Goal: Task Accomplishment & Management: Manage account settings

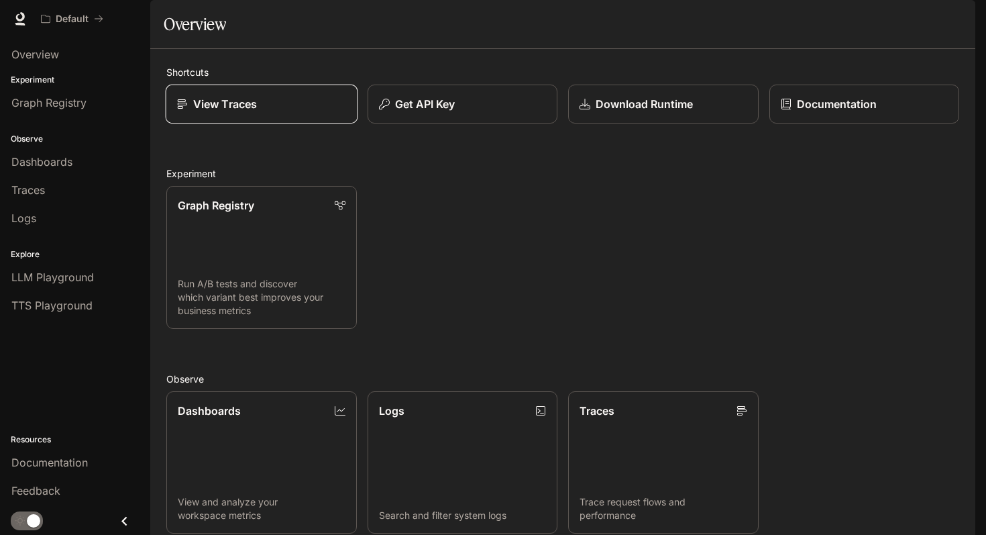
click at [213, 112] on p "View Traces" at bounding box center [225, 104] width 64 height 16
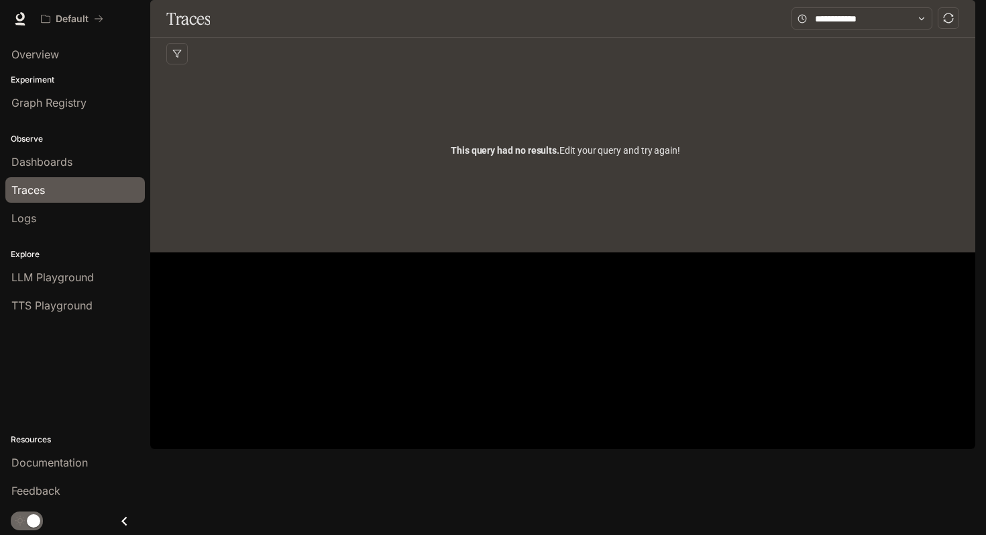
click at [958, 23] on img "button" at bounding box center [956, 18] width 19 height 19
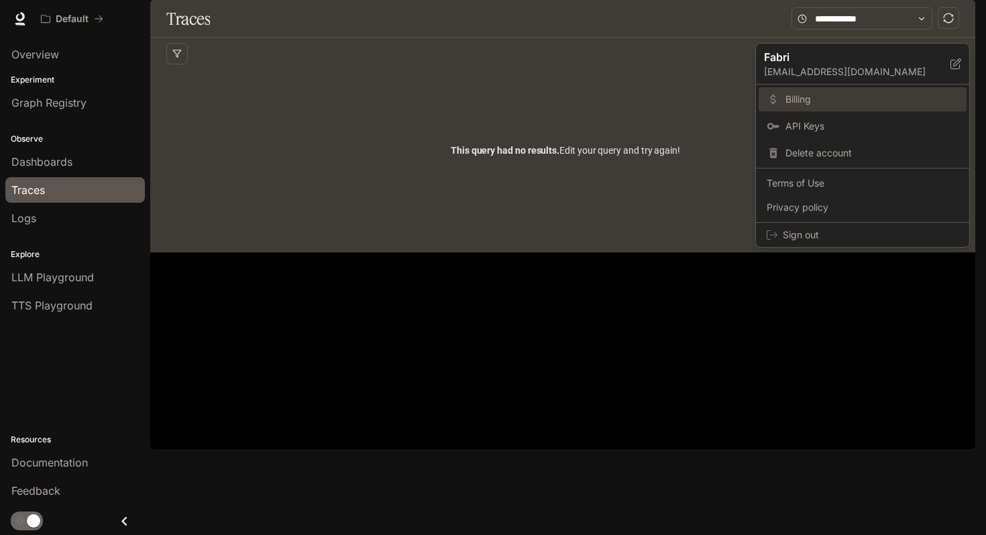
click at [785, 95] on span "Billing" at bounding box center [871, 99] width 173 height 13
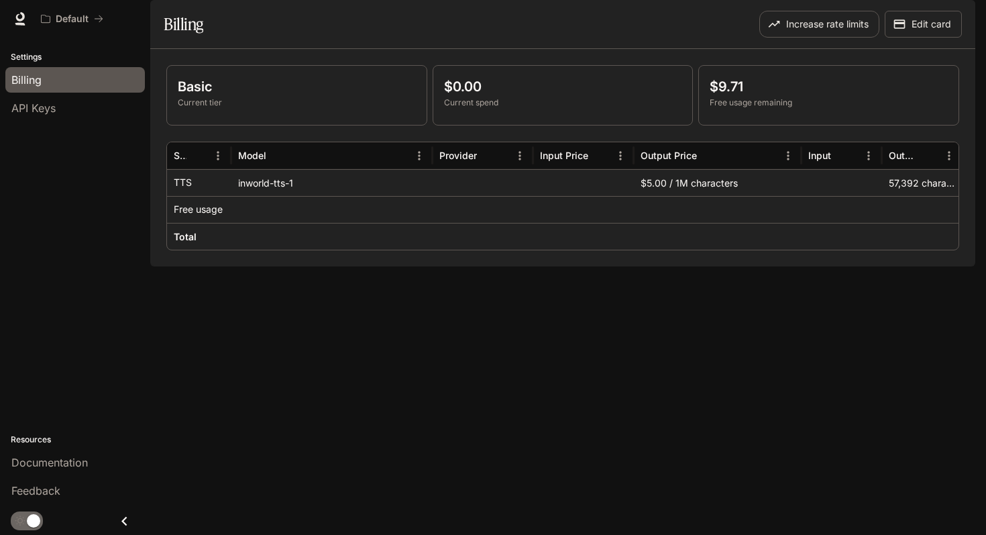
click at [785, 95] on div "Basic Current tier $0.00 Current spend $9.71 Free usage remaining Service Model…" at bounding box center [562, 157] width 825 height 217
click at [777, 266] on div "Basic Current tier $0.00 Current spend $9.71 Free usage remaining Service Model…" at bounding box center [562, 157] width 825 height 217
click at [785, 38] on button "Increase rate limits" at bounding box center [819, 24] width 120 height 27
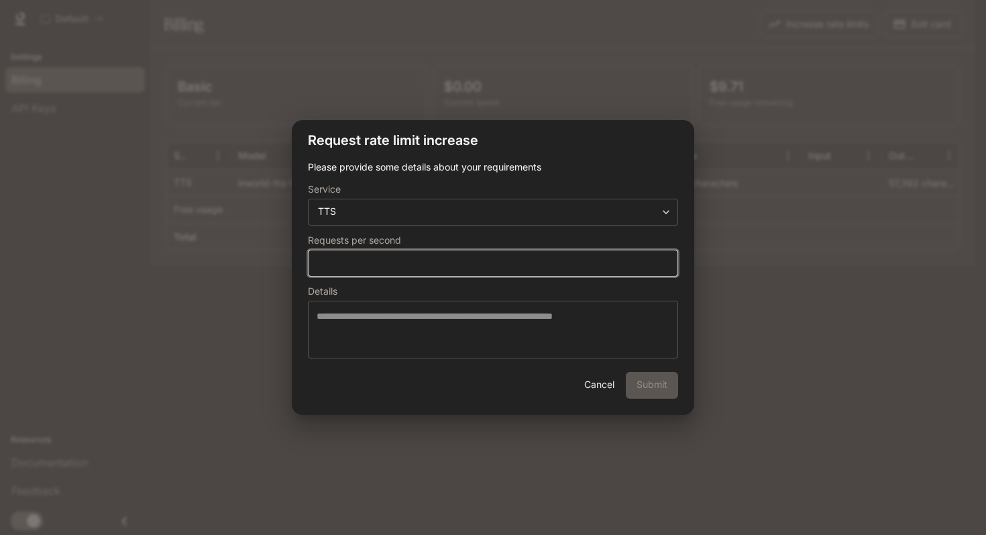
click at [402, 265] on input "*" at bounding box center [492, 262] width 369 height 13
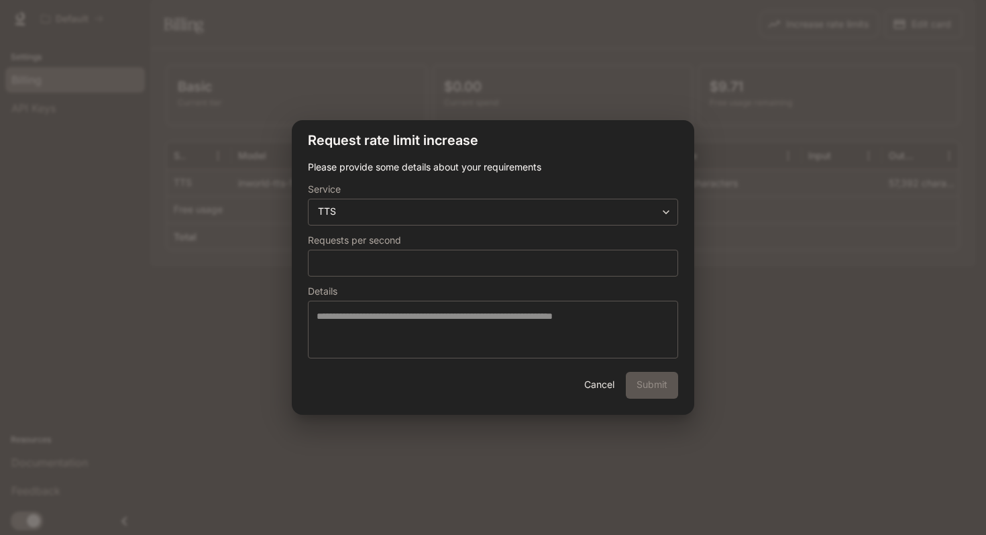
click at [831, 254] on div "**********" at bounding box center [493, 267] width 986 height 535
